Goal: Task Accomplishment & Management: Use online tool/utility

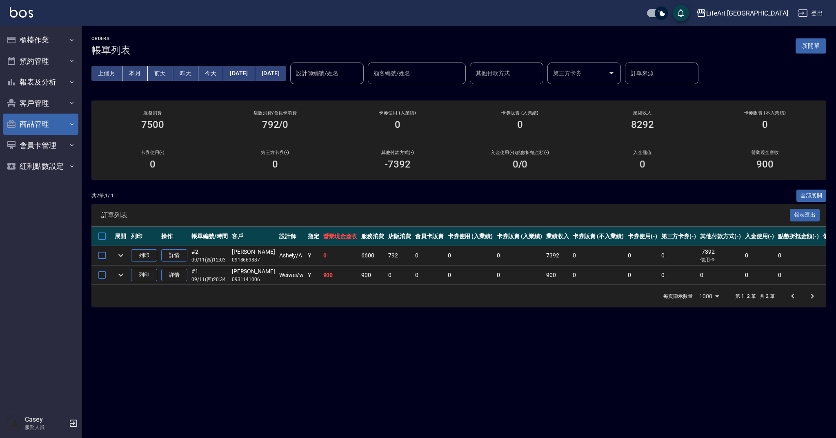
click at [46, 123] on button "商品管理" at bounding box center [40, 124] width 75 height 21
click at [49, 109] on button "客戶管理" at bounding box center [40, 103] width 75 height 21
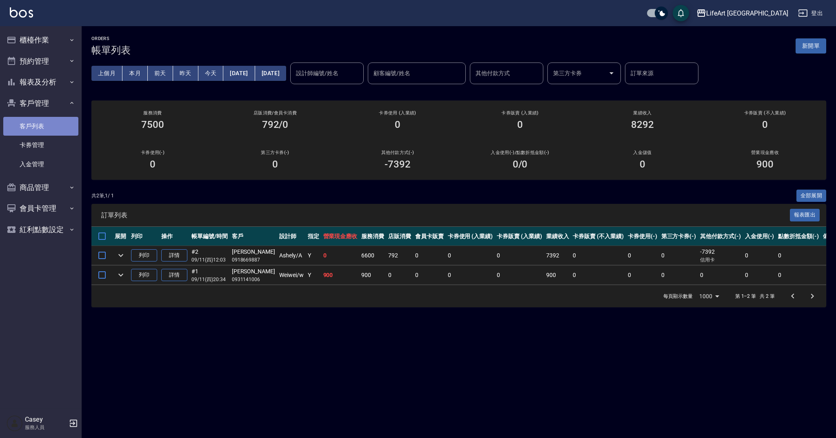
click at [45, 130] on link "客戶列表" at bounding box center [40, 126] width 75 height 19
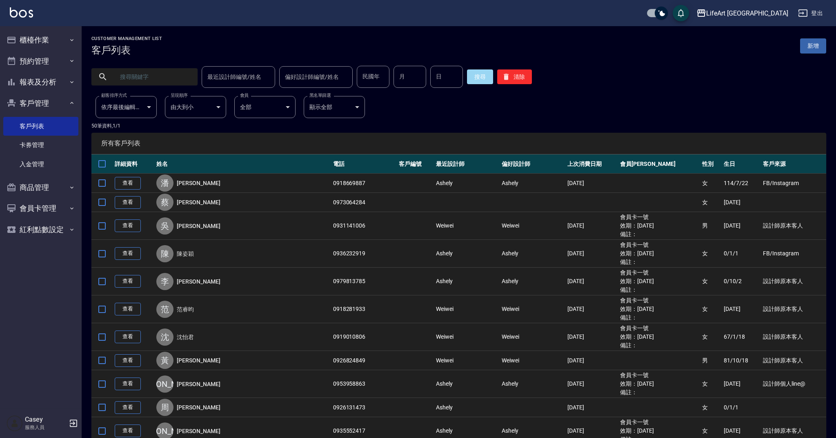
click at [150, 78] on input "text" at bounding box center [152, 77] width 77 height 22
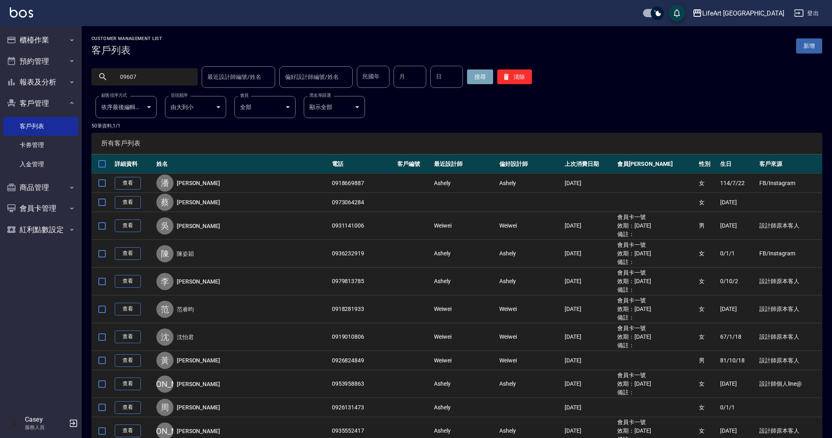
type input "09607"
click at [483, 79] on button "搜尋" at bounding box center [480, 76] width 26 height 15
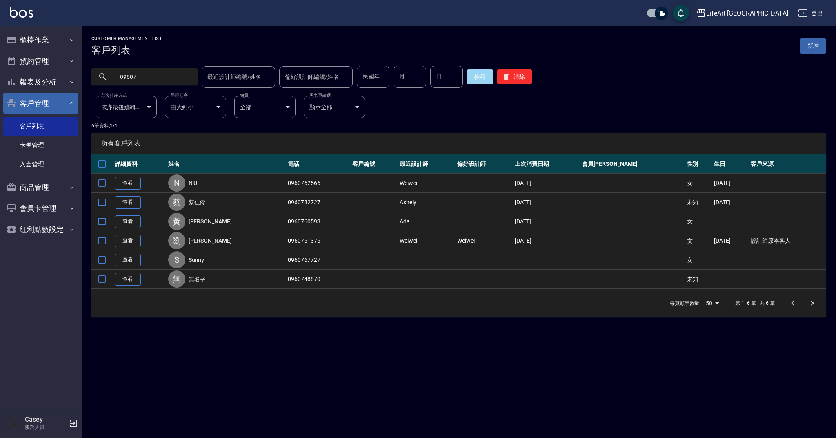
click at [71, 105] on icon "button" at bounding box center [72, 103] width 7 height 7
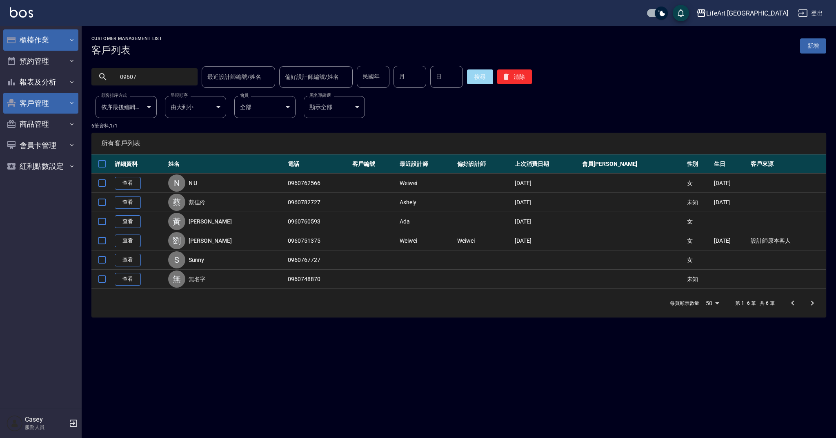
click at [55, 38] on button "櫃檯作業" at bounding box center [40, 39] width 75 height 21
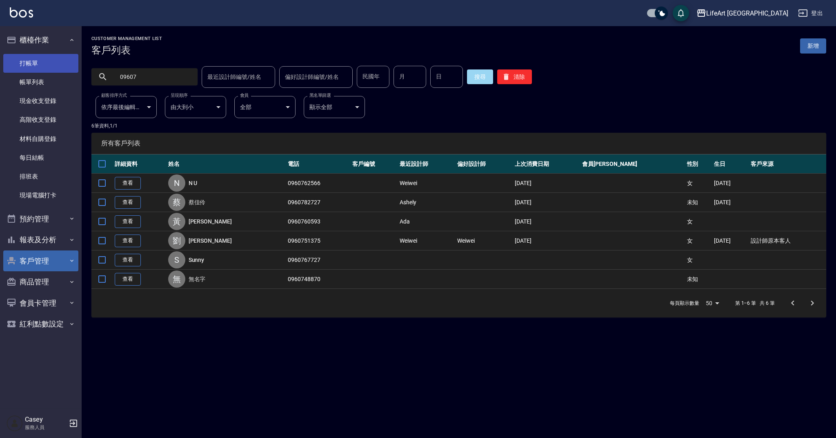
click at [51, 64] on link "打帳單" at bounding box center [40, 63] width 75 height 19
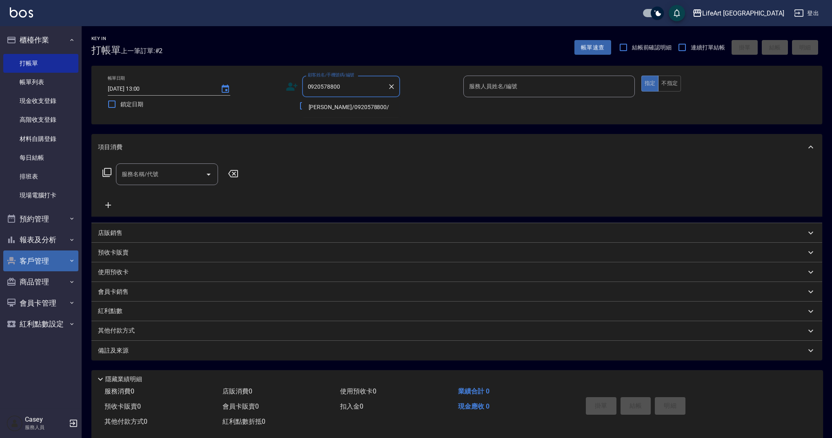
click at [333, 108] on li "[PERSON_NAME]/0920578800/" at bounding box center [351, 106] width 98 height 13
type input "[PERSON_NAME]/0920578800/"
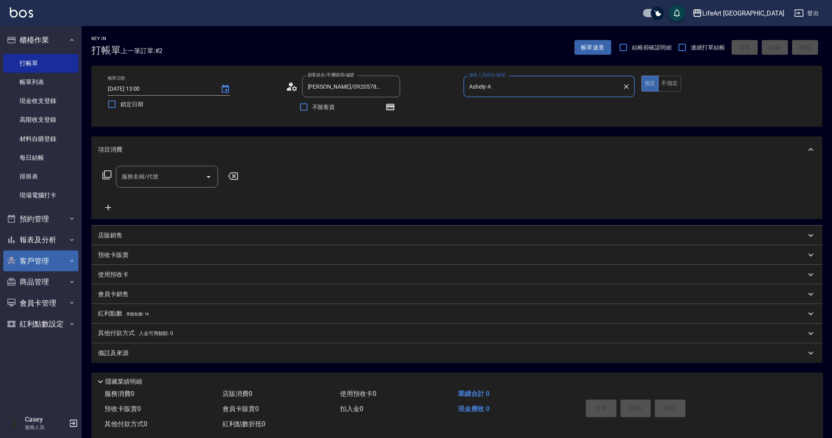
type input "Ashely-A"
click at [295, 91] on icon at bounding box center [294, 88] width 5 height 5
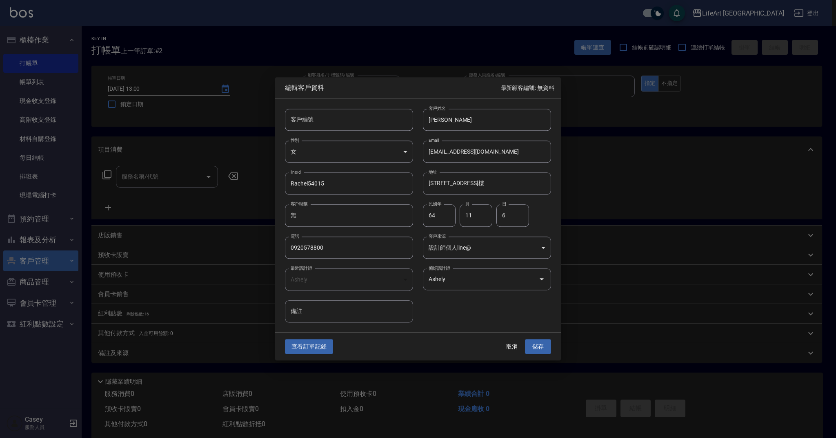
click at [321, 341] on button "查看訂單記錄" at bounding box center [309, 346] width 48 height 15
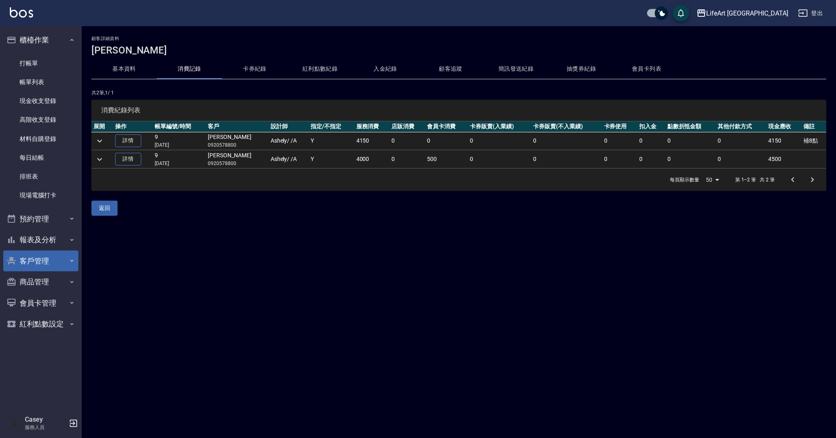
click at [99, 142] on icon "expand row" at bounding box center [100, 141] width 10 height 10
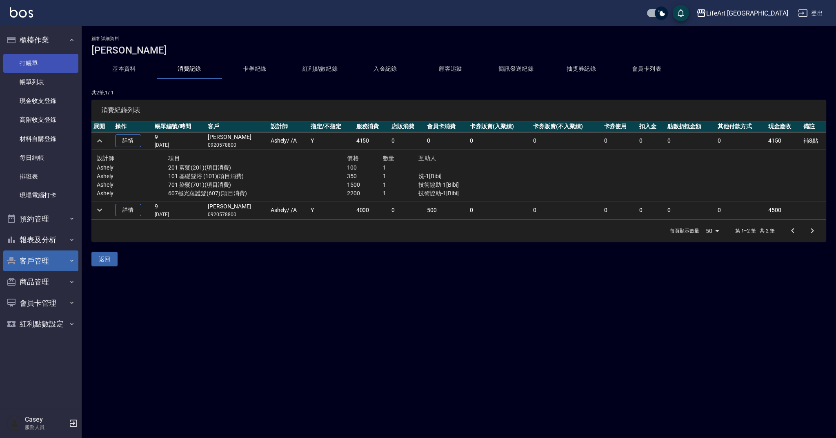
click at [61, 56] on link "打帳單" at bounding box center [40, 63] width 75 height 19
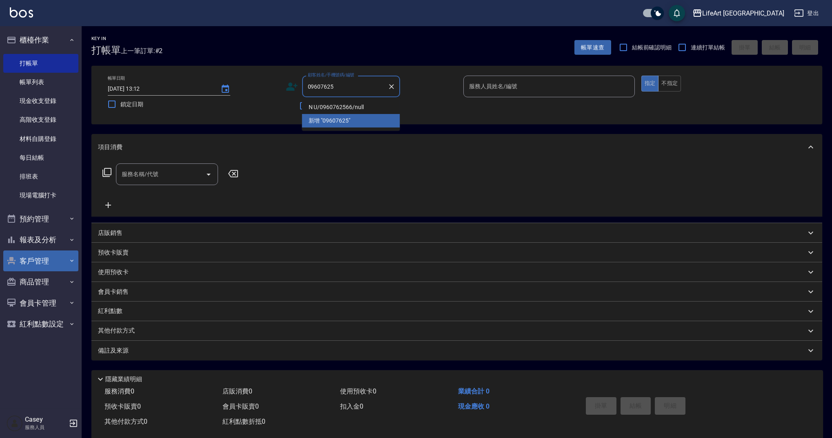
click at [349, 102] on li "N U/0960762566/null" at bounding box center [351, 106] width 98 height 13
type input "N U/0960762566/null"
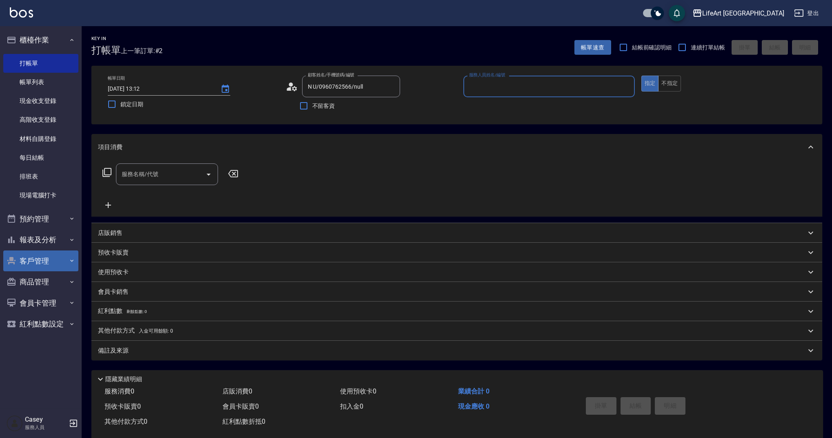
click at [289, 89] on icon at bounding box center [289, 89] width 5 height 4
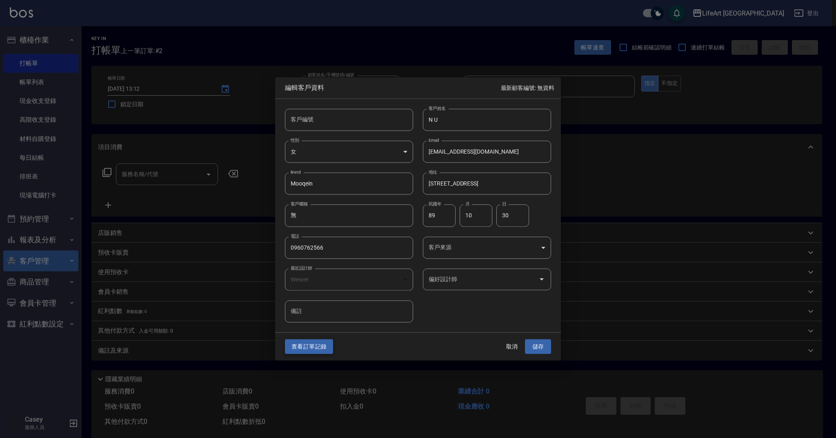
click at [315, 345] on button "查看訂單記錄" at bounding box center [309, 346] width 48 height 15
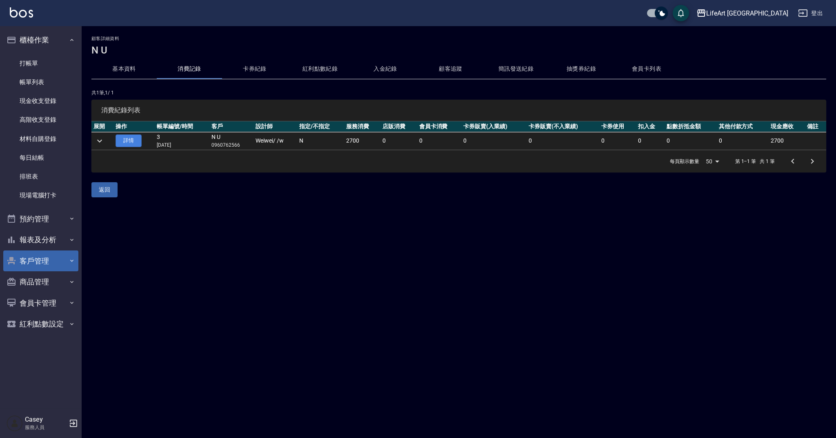
click at [139, 145] on link "詳情" at bounding box center [129, 140] width 26 height 13
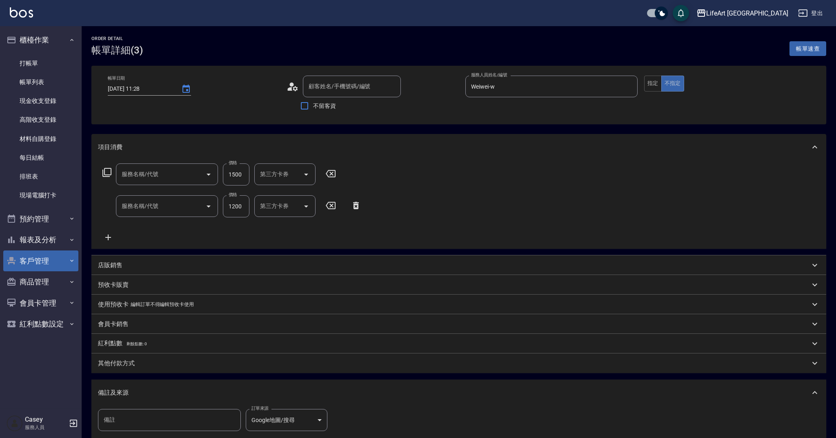
type input "[DATE] 11:28"
type input "Weiwei-w"
type input "N U/0960762566/null"
type input "605米樂絲護髮(605)"
type input "101 基礎髮浴 (101)"
